Goal: Task Accomplishment & Management: Manage account settings

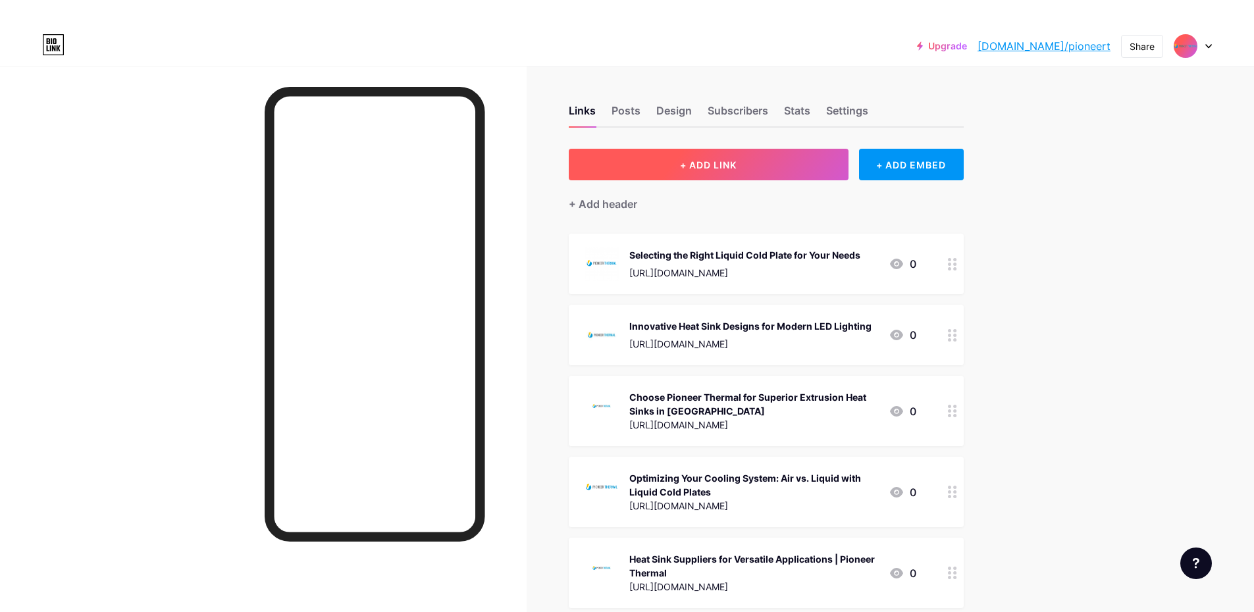
click at [717, 175] on button "+ ADD LINK" at bounding box center [709, 165] width 280 height 32
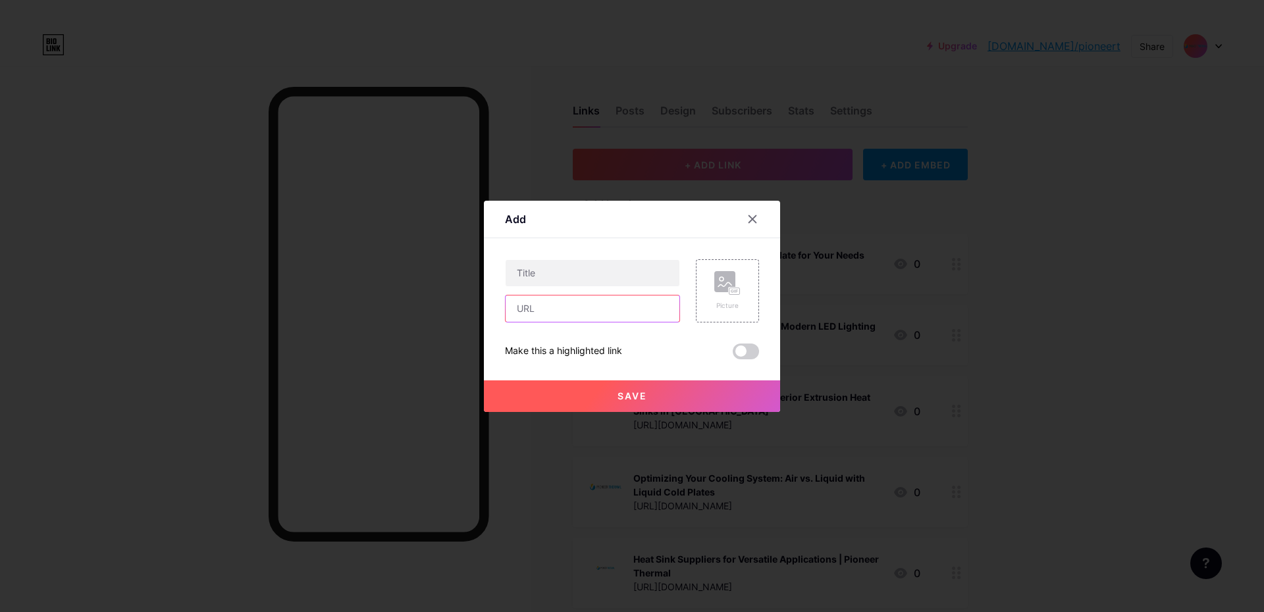
click at [590, 311] on input "text" at bounding box center [592, 308] width 174 height 26
paste input "[URL][DOMAIN_NAME]"
type input "[URL][DOMAIN_NAME]"
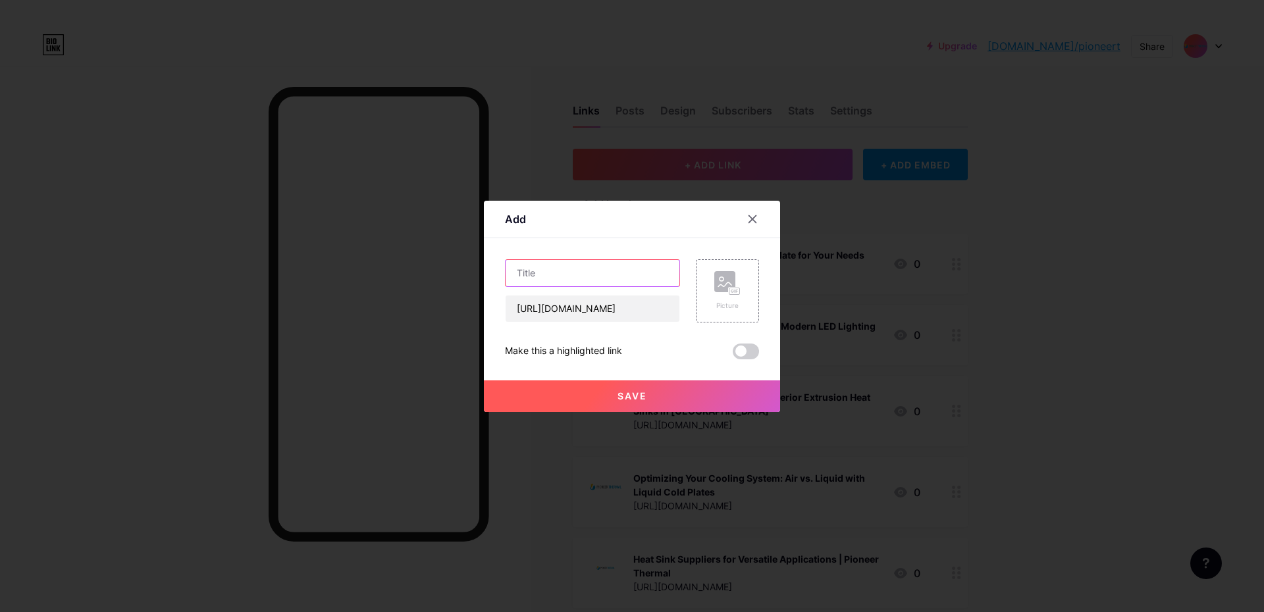
drag, startPoint x: 574, startPoint y: 280, endPoint x: 555, endPoint y: 273, distance: 20.2
click at [555, 273] on input "text" at bounding box center [592, 273] width 174 height 26
paste input "The Role of Heat Sink Extrusion in Modern Power Electronics"
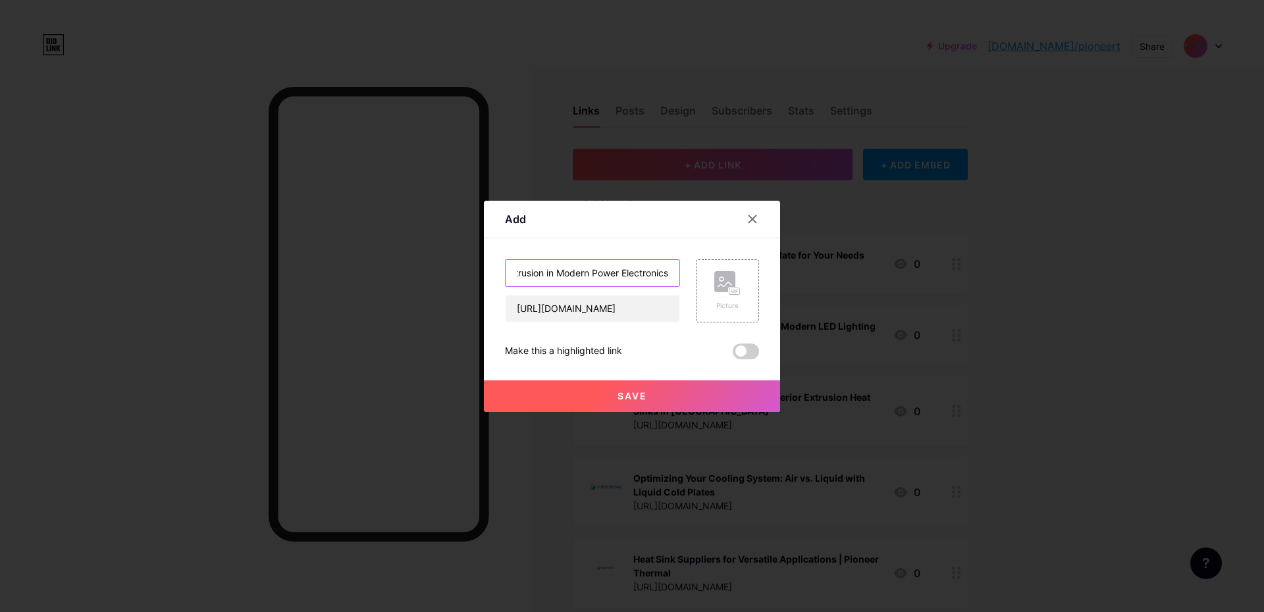
type input "The Role of Heat Sink Extrusion in Modern Power Electronics"
click at [629, 396] on span "Save" at bounding box center [632, 395] width 30 height 11
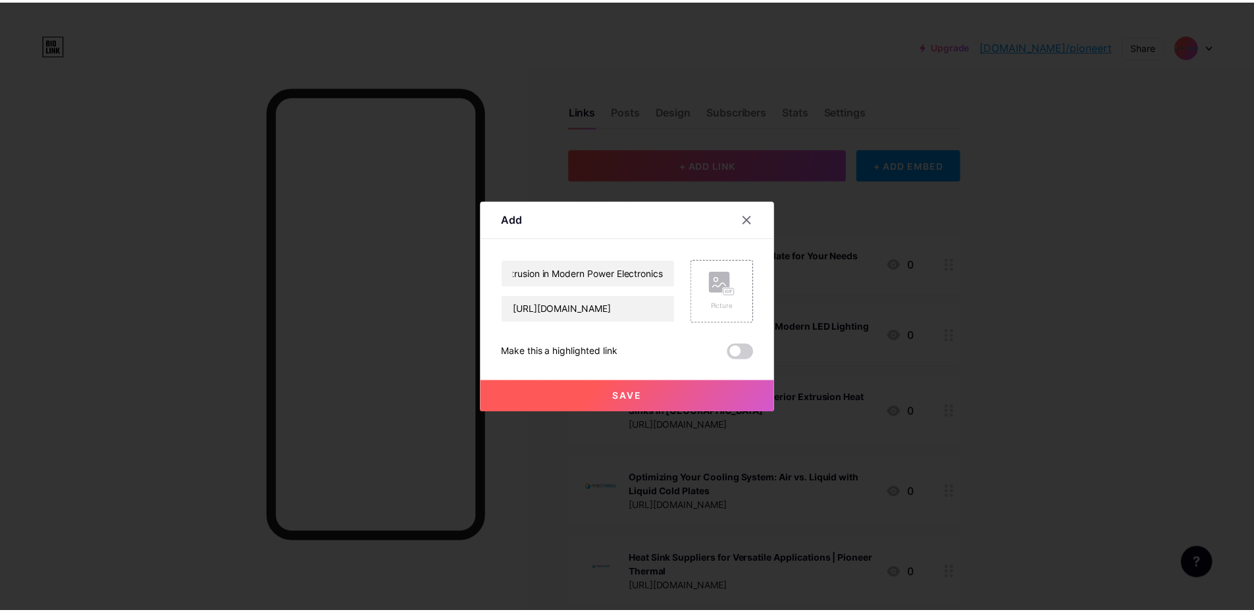
scroll to position [0, 0]
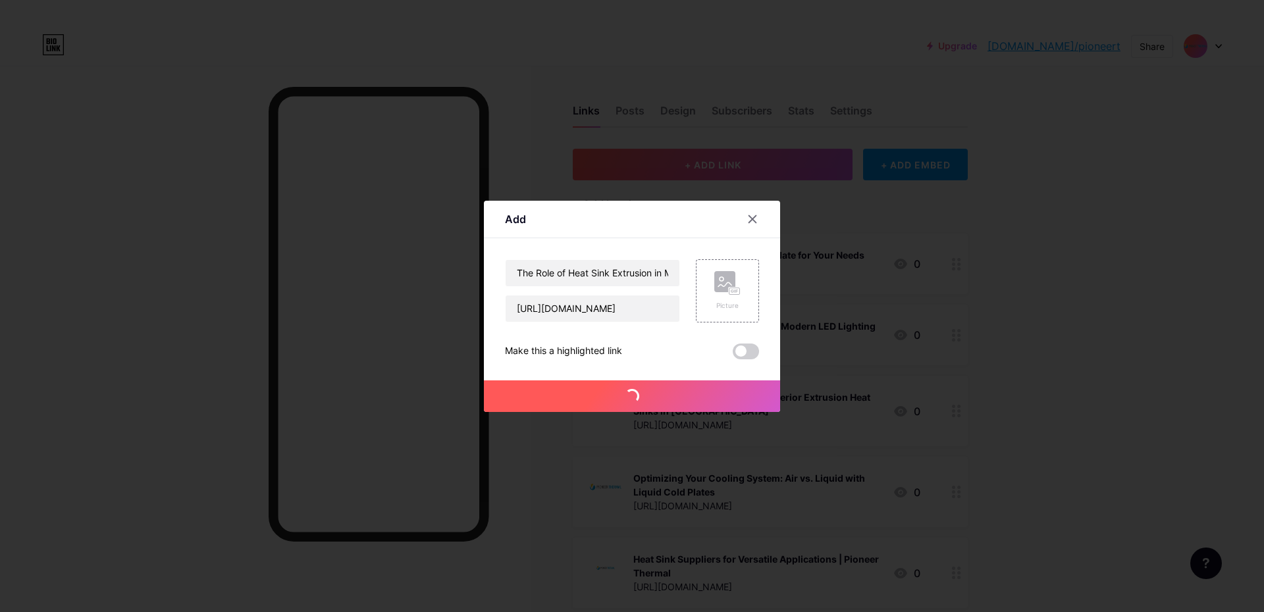
click at [738, 353] on span at bounding box center [745, 352] width 26 height 16
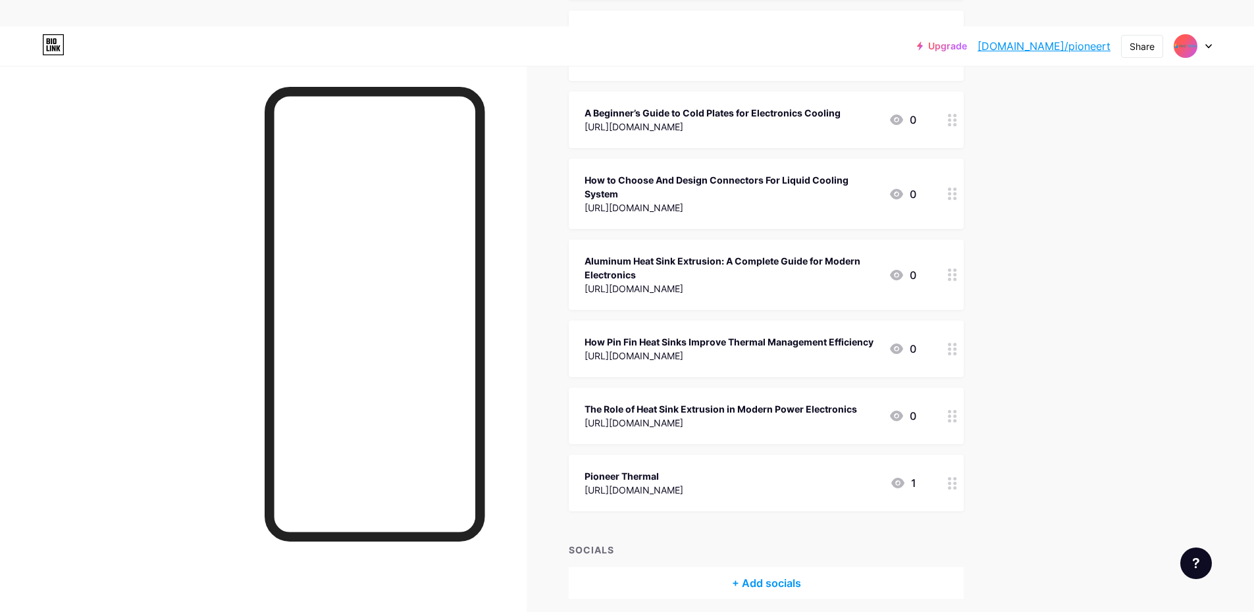
scroll to position [4907, 0]
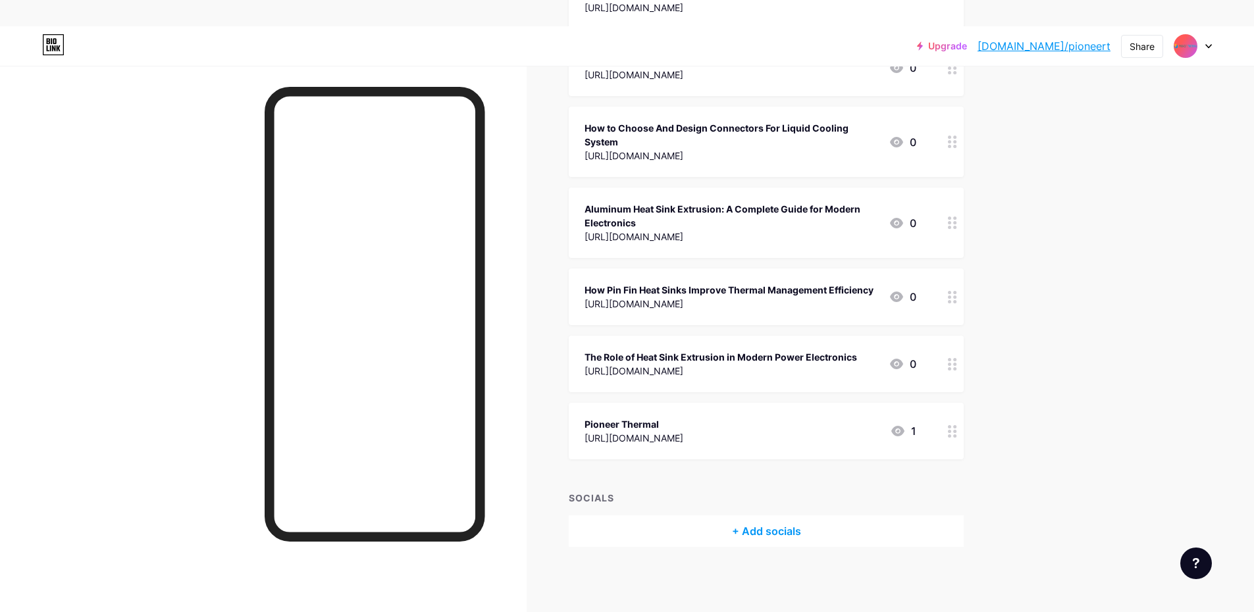
click at [802, 358] on div "The Role of Heat Sink Extrusion in Modern Power Electronics" at bounding box center [720, 357] width 272 height 14
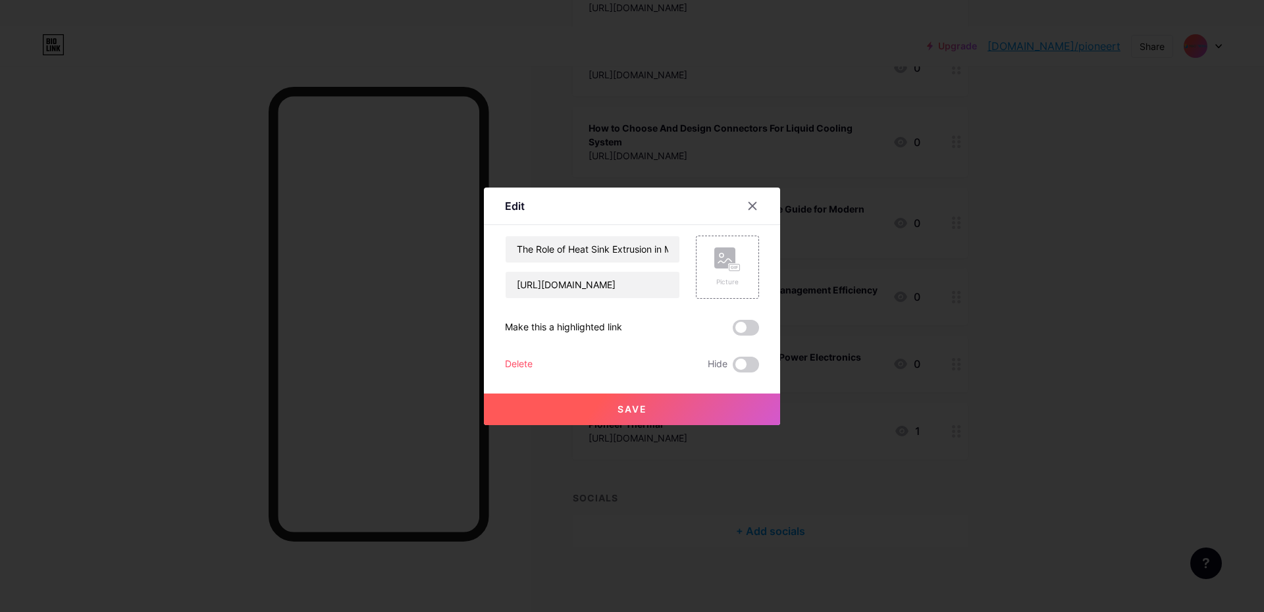
click at [740, 327] on span at bounding box center [745, 328] width 26 height 16
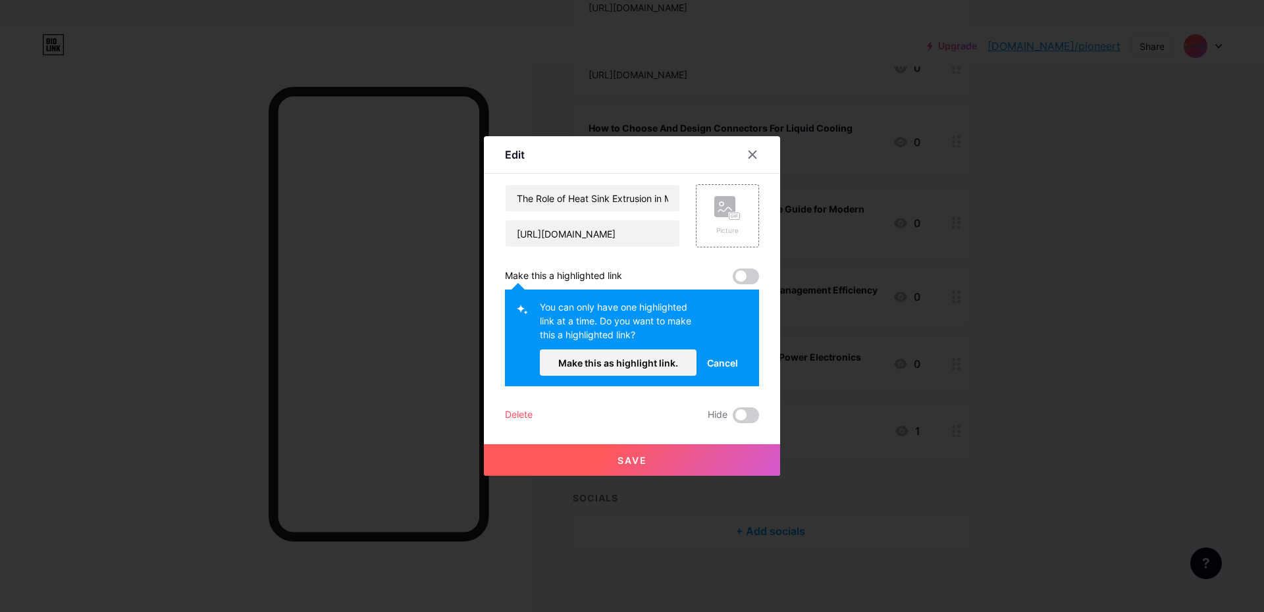
click at [746, 282] on span at bounding box center [745, 277] width 26 height 16
click at [740, 278] on span at bounding box center [745, 277] width 26 height 16
click at [727, 369] on span "Cancel" at bounding box center [722, 363] width 31 height 14
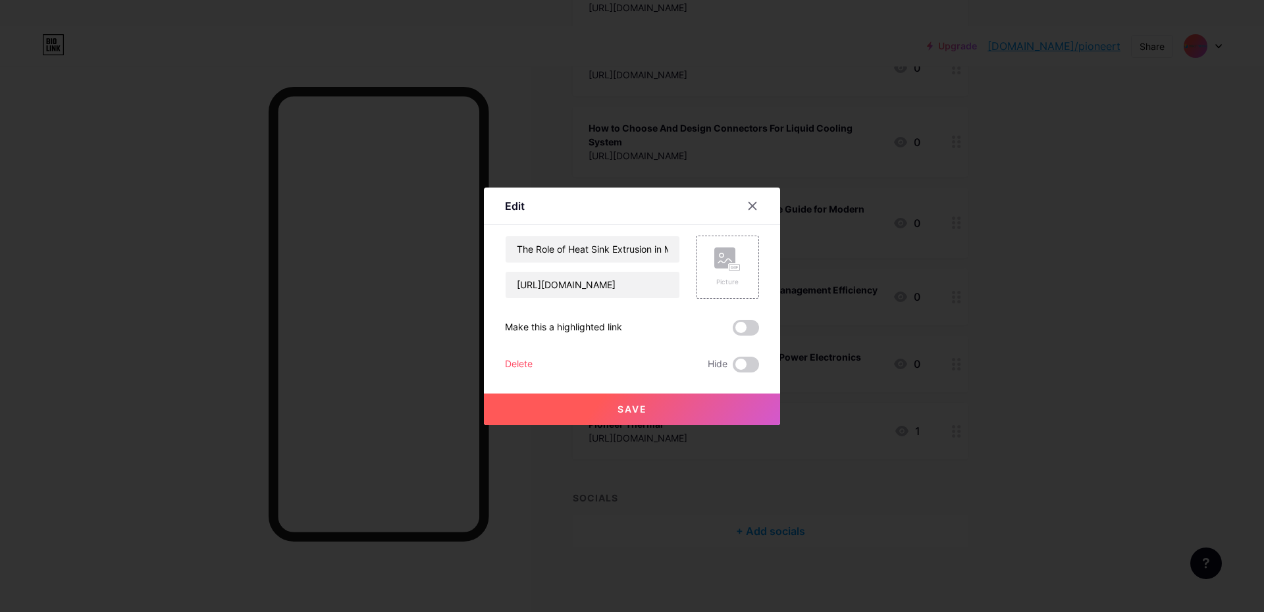
click at [739, 328] on span at bounding box center [745, 328] width 26 height 16
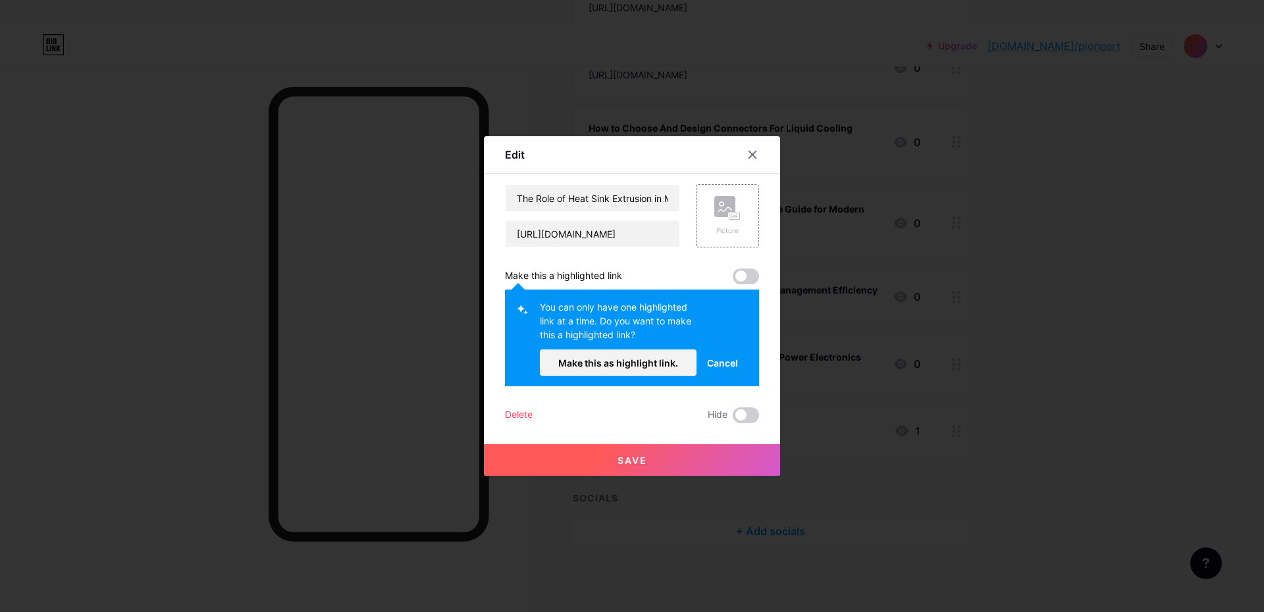
click at [750, 274] on span at bounding box center [745, 277] width 26 height 16
click at [748, 274] on span at bounding box center [745, 277] width 26 height 16
click at [742, 276] on span at bounding box center [745, 277] width 26 height 16
click at [641, 366] on span "Make this as highlight link." at bounding box center [618, 362] width 120 height 11
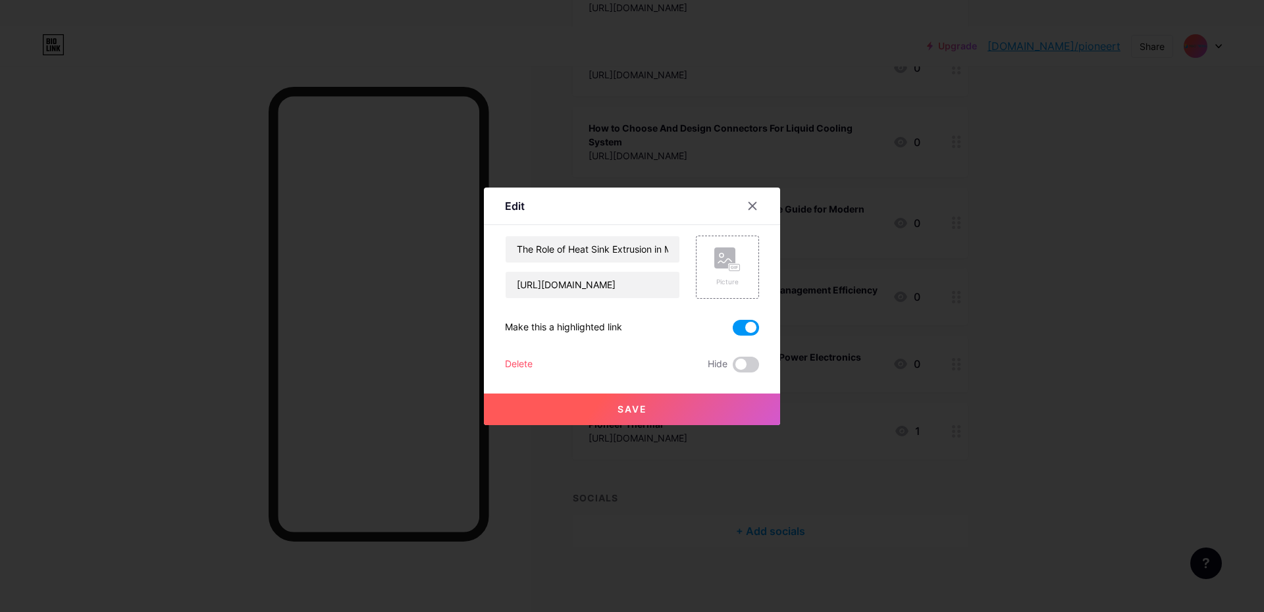
click at [630, 406] on span "Save" at bounding box center [632, 408] width 30 height 11
